Goal: Task Accomplishment & Management: Manage account settings

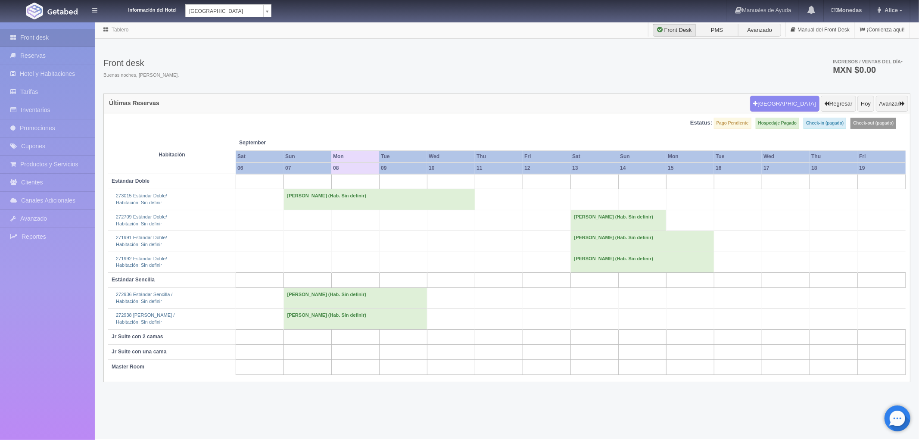
click at [266, 22] on body "Información del Hotel Hotel Plaza Campeche Hotel Plaza Campeche Hotel Plaza Col…" at bounding box center [459, 231] width 919 height 418
select select "375"
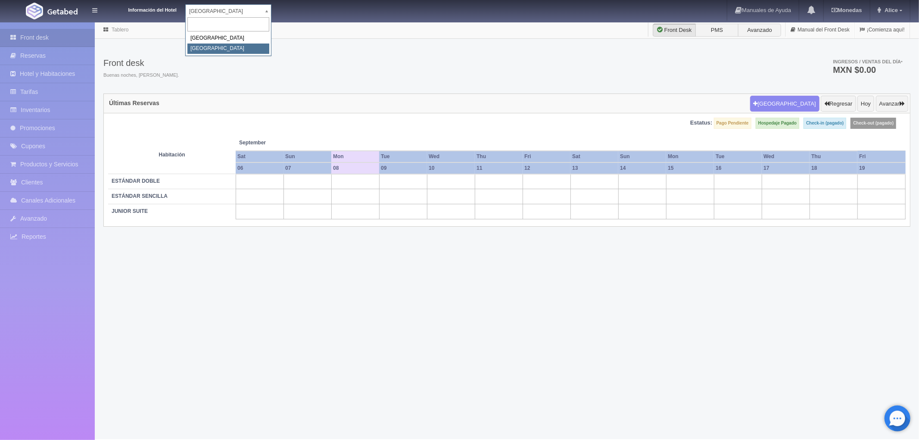
click at [270, 22] on body "Información del Hotel [GEOGRAPHIC_DATA] Campeche [GEOGRAPHIC_DATA] Colonial Man…" at bounding box center [459, 231] width 919 height 418
click at [268, 22] on body "Información del Hotel [GEOGRAPHIC_DATA] Campeche [GEOGRAPHIC_DATA] Colonial Man…" at bounding box center [459, 231] width 919 height 418
select select "342"
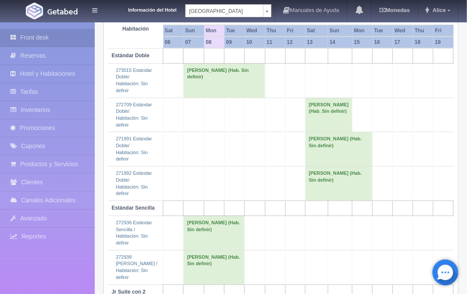
scroll to position [191, 0]
